Goal: Task Accomplishment & Management: Manage account settings

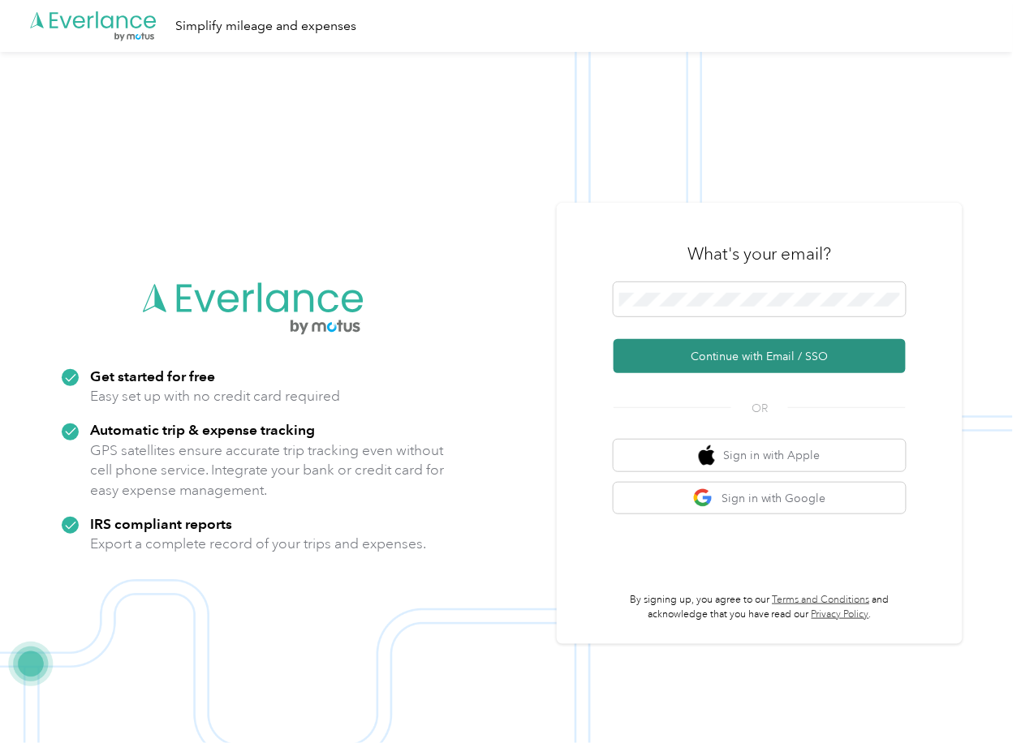
click at [668, 339] on button "Continue with Email / SSO" at bounding box center [759, 356] width 292 height 34
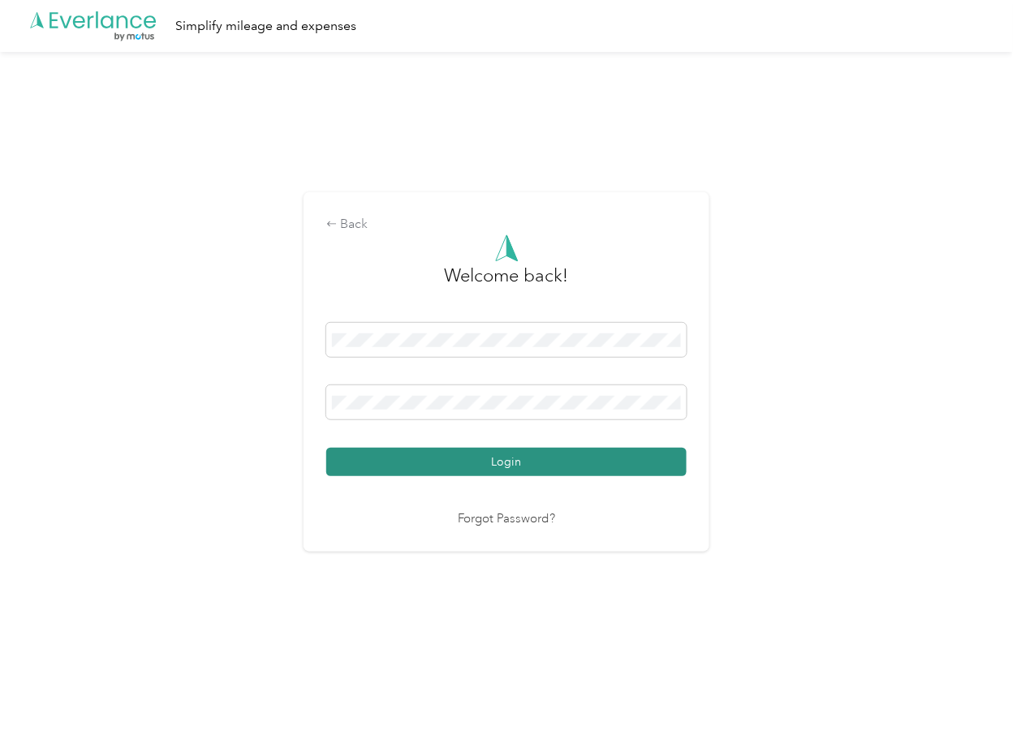
click at [364, 458] on button "Login" at bounding box center [506, 462] width 360 height 28
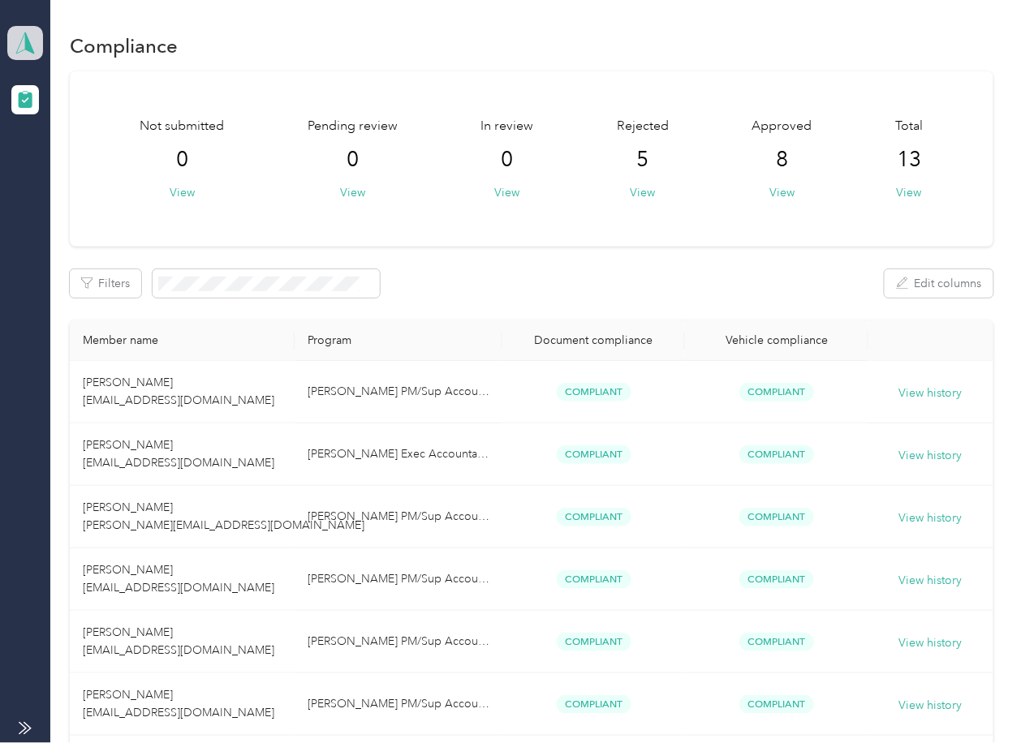
click at [32, 57] on span at bounding box center [25, 43] width 36 height 34
click at [52, 161] on div "Log out" at bounding box center [52, 169] width 62 height 17
